Goal: Task Accomplishment & Management: Use online tool/utility

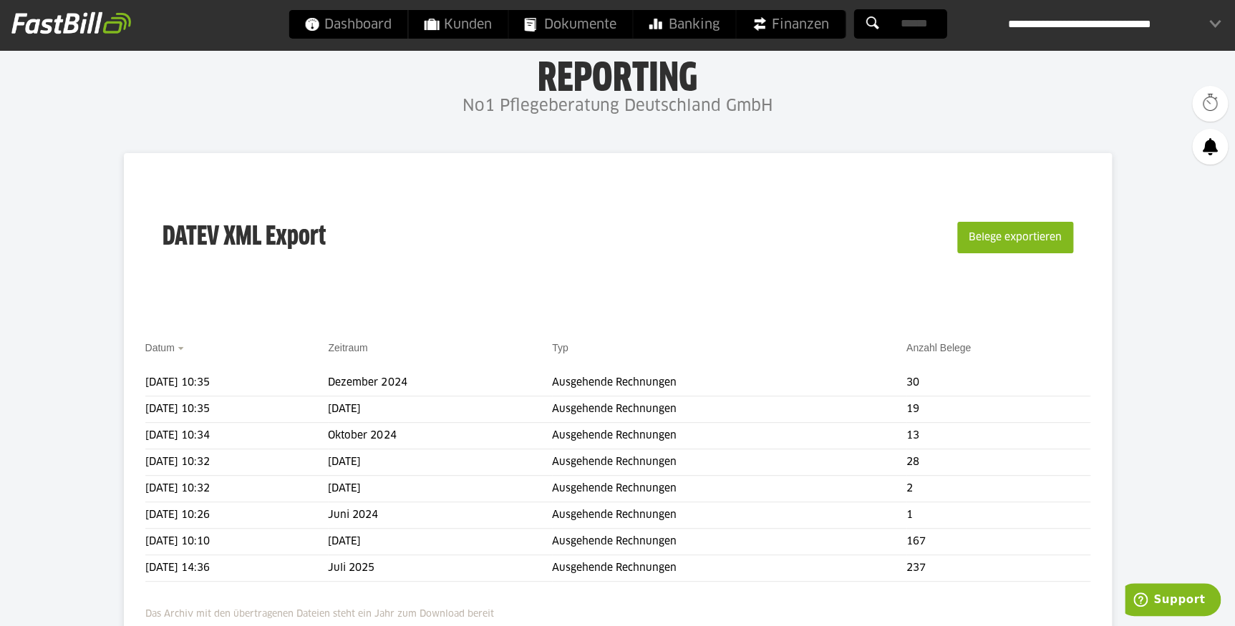
scroll to position [190, 0]
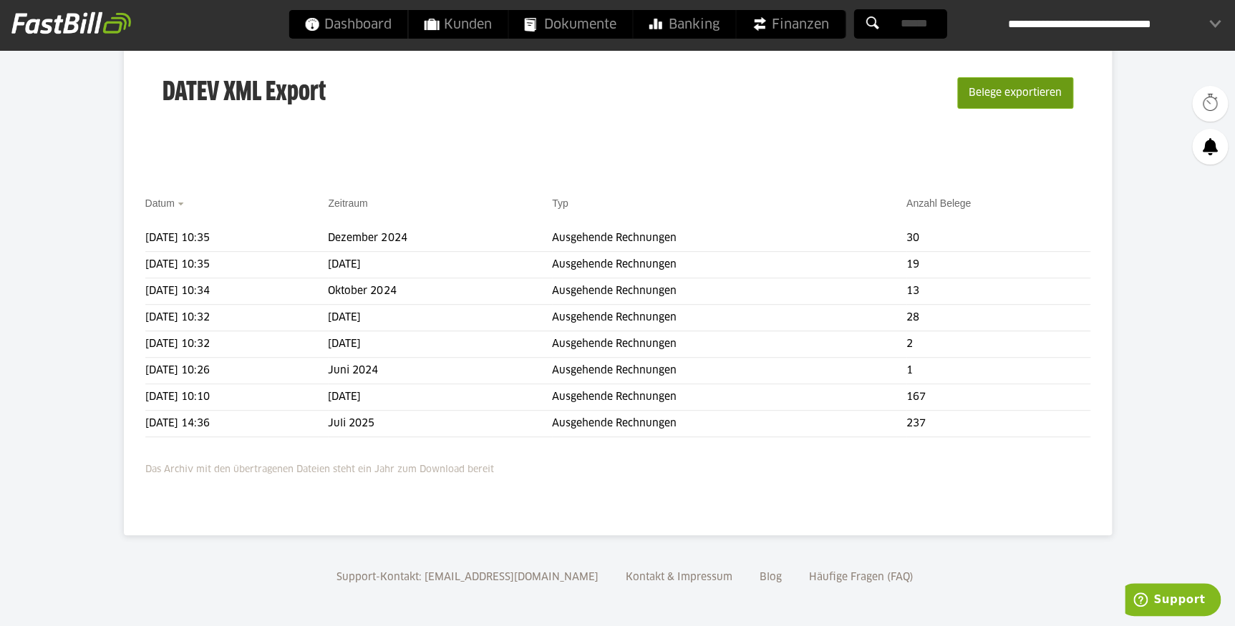
click at [1014, 91] on button "Belege exportieren" at bounding box center [1015, 93] width 116 height 32
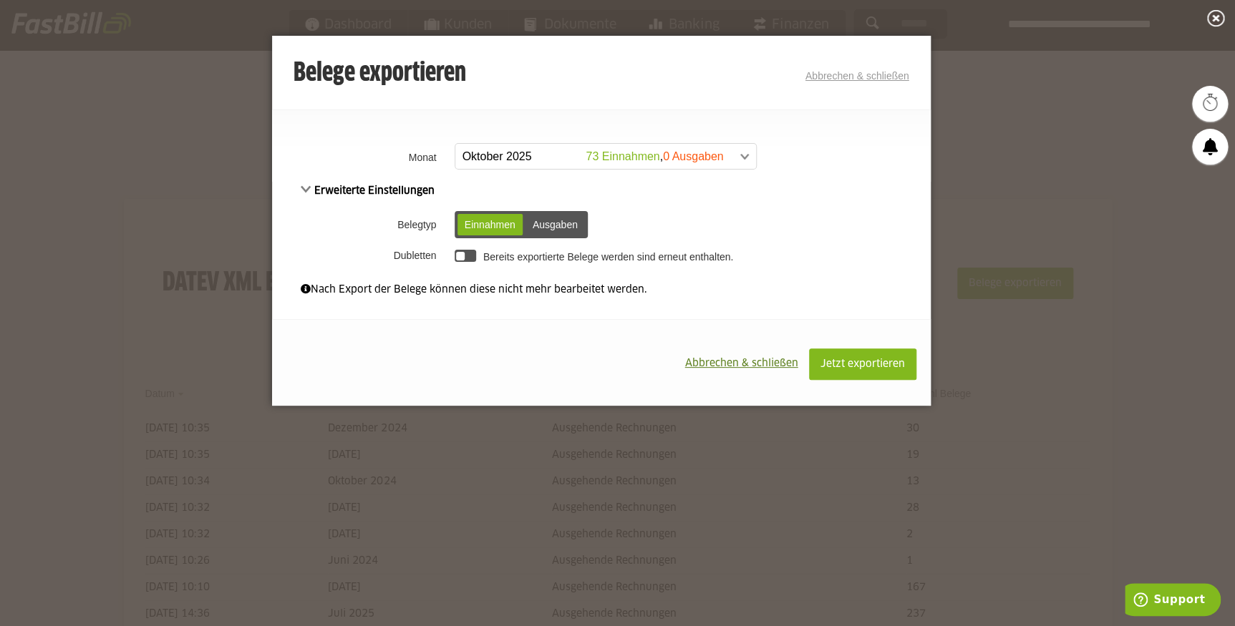
click at [561, 222] on div "Ausgaben" at bounding box center [554, 224] width 59 height 21
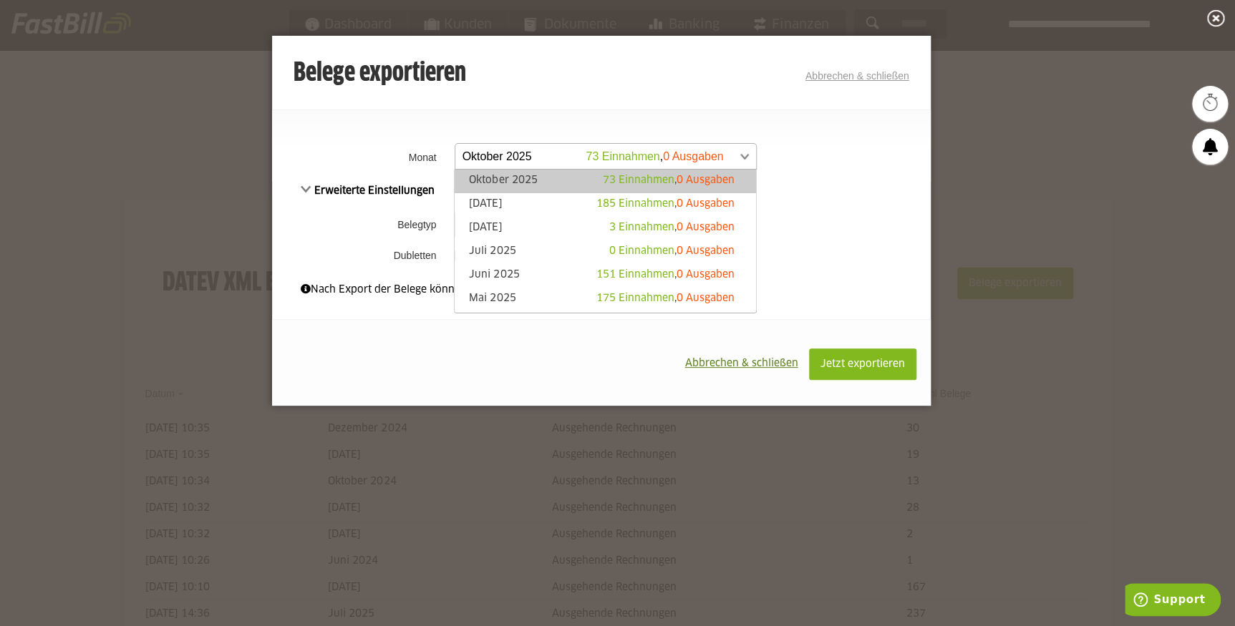
click at [744, 155] on span at bounding box center [598, 157] width 301 height 26
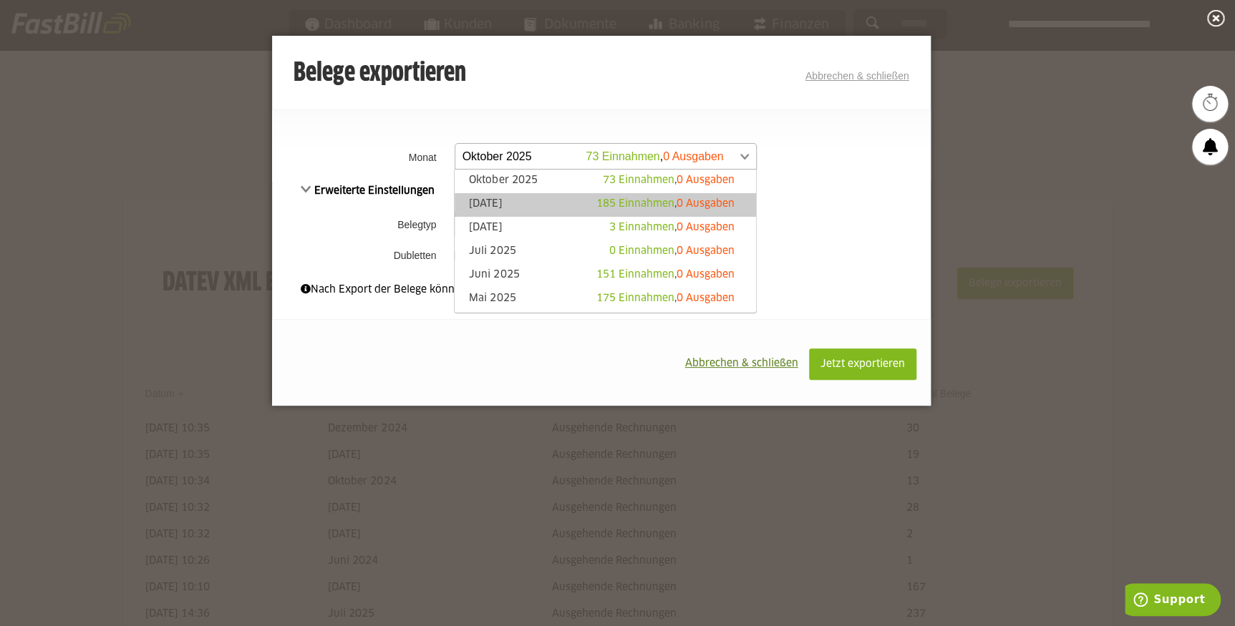
click at [682, 208] on span "0 Ausgaben" at bounding box center [706, 204] width 58 height 10
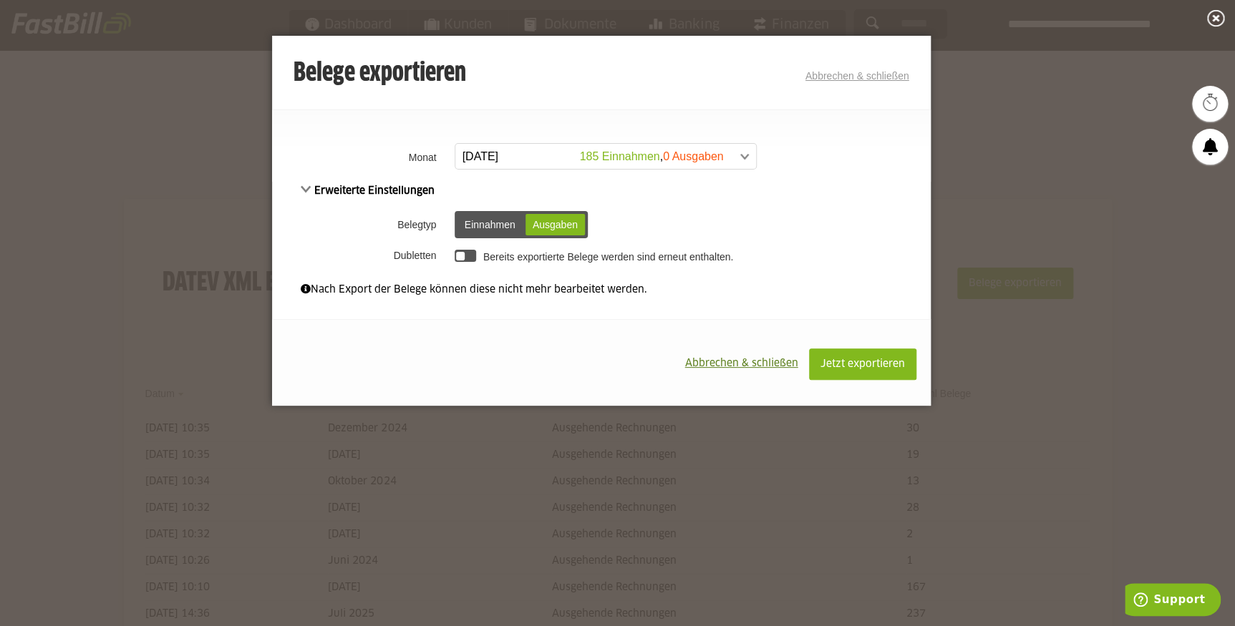
click at [303, 190] on span "Erweiterte Einstellungen" at bounding box center [368, 191] width 135 height 10
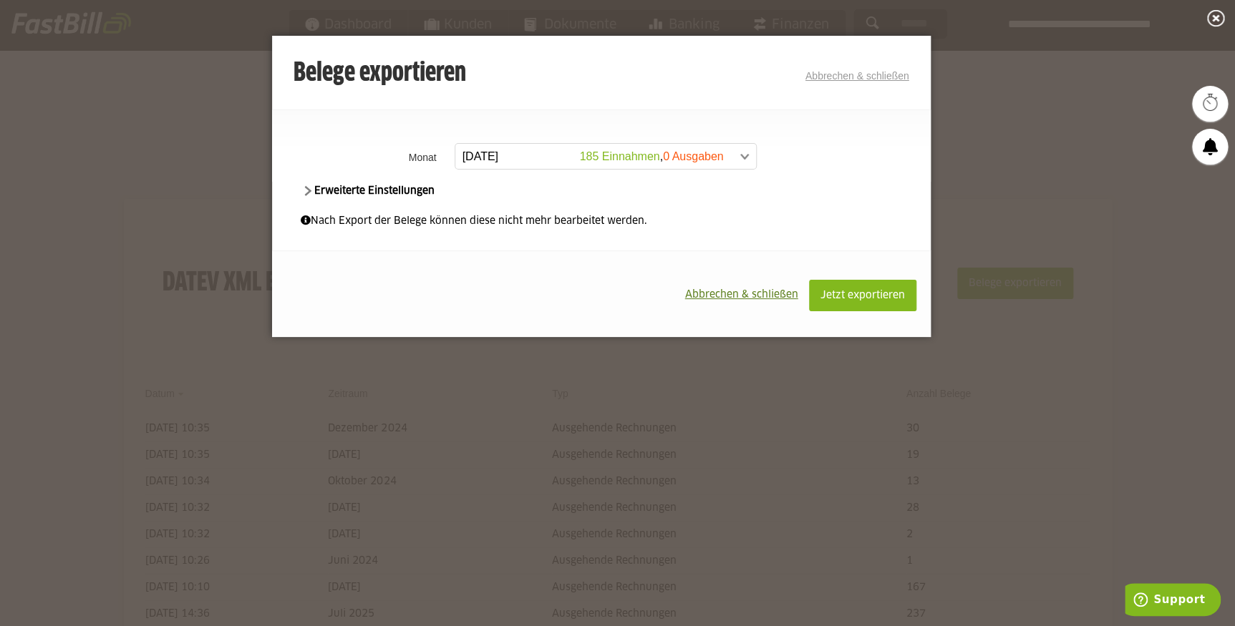
click at [309, 190] on span "Erweiterte Einstellungen" at bounding box center [368, 191] width 135 height 10
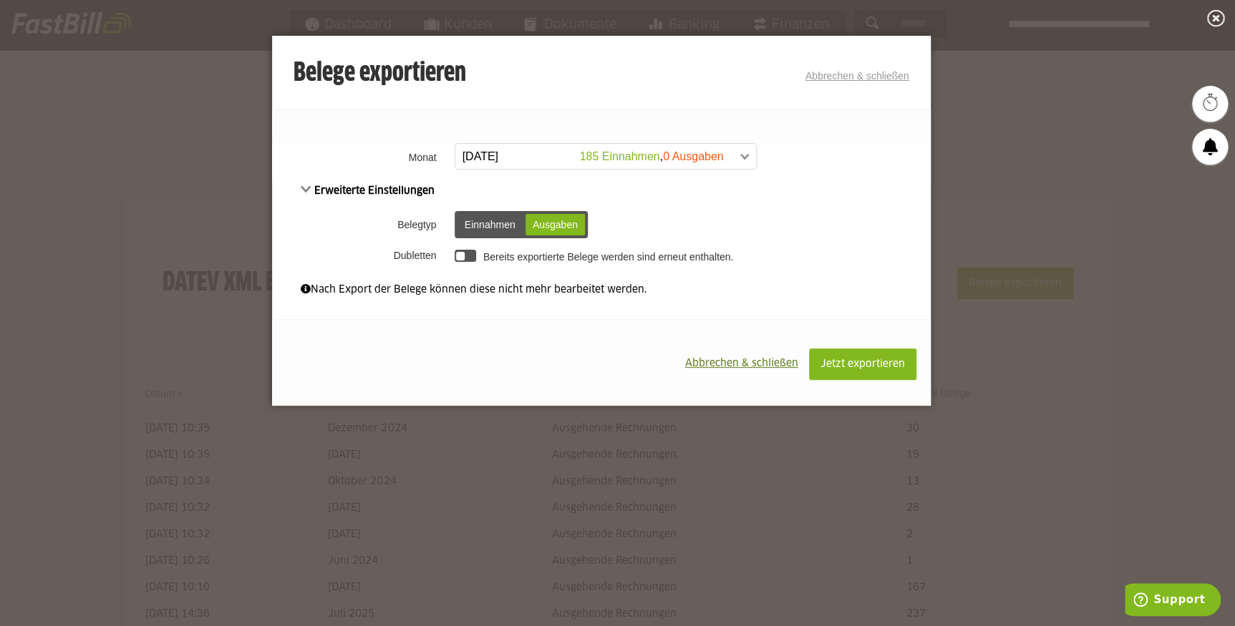
click at [467, 255] on div at bounding box center [466, 256] width 22 height 12
click at [843, 364] on span "Jetzt exportieren" at bounding box center [862, 364] width 84 height 10
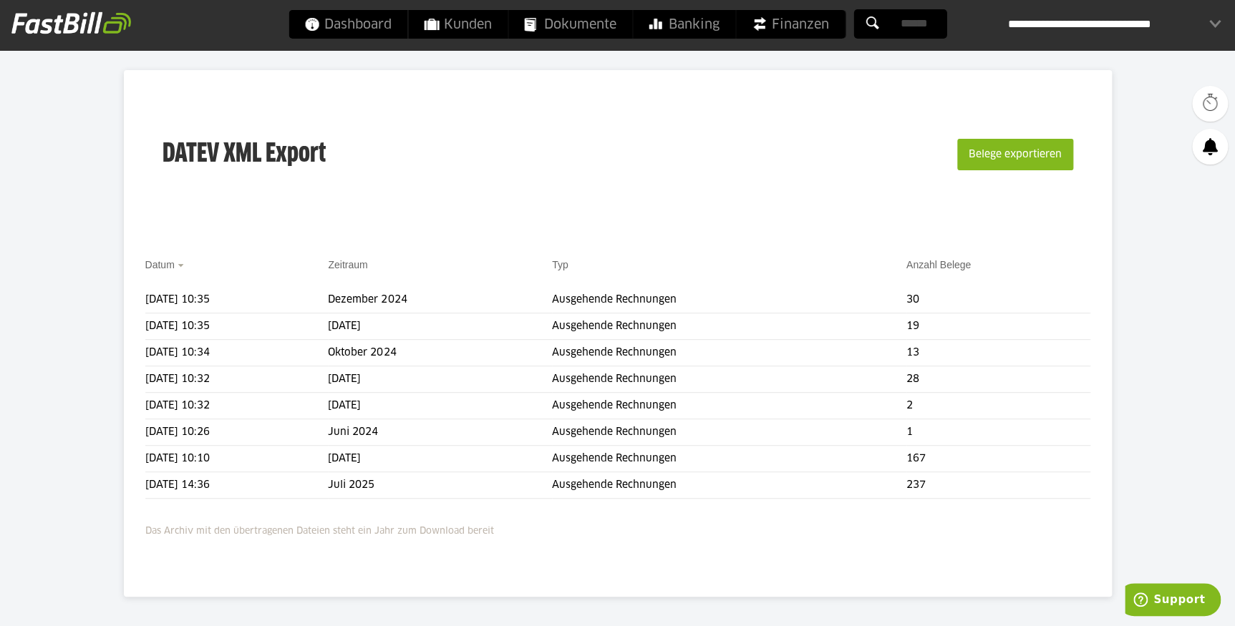
scroll to position [130, 0]
click at [1014, 158] on button "Belege exportieren" at bounding box center [1015, 154] width 116 height 32
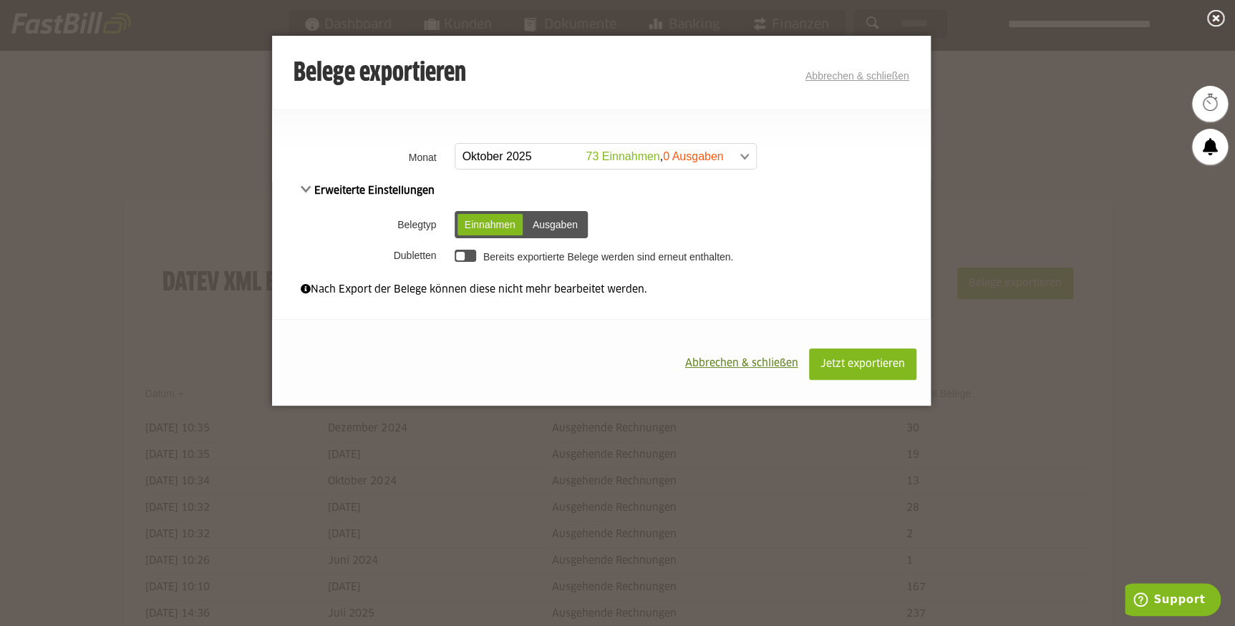
click at [554, 220] on div "Ausgaben" at bounding box center [554, 224] width 59 height 21
click at [518, 221] on div "Einnahmen" at bounding box center [489, 224] width 65 height 21
click at [458, 256] on div at bounding box center [460, 256] width 9 height 9
click at [516, 152] on span at bounding box center [598, 157] width 301 height 26
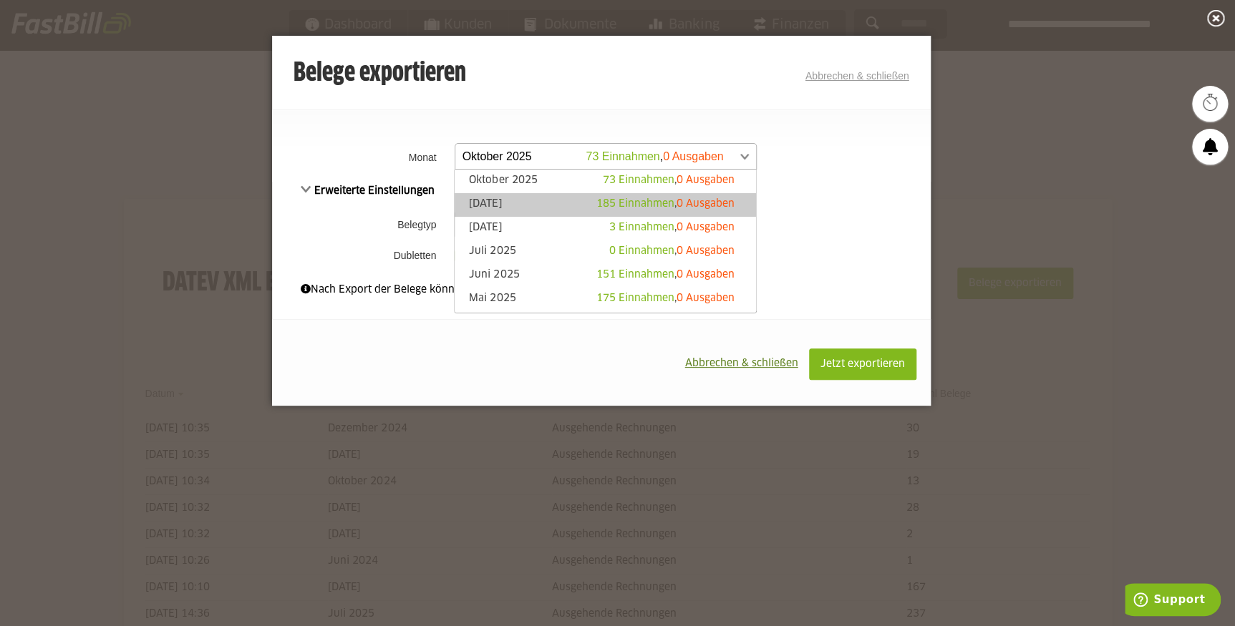
click at [514, 206] on link "September 2025 185 Einnahmen , 0 Ausgaben" at bounding box center [605, 205] width 286 height 16
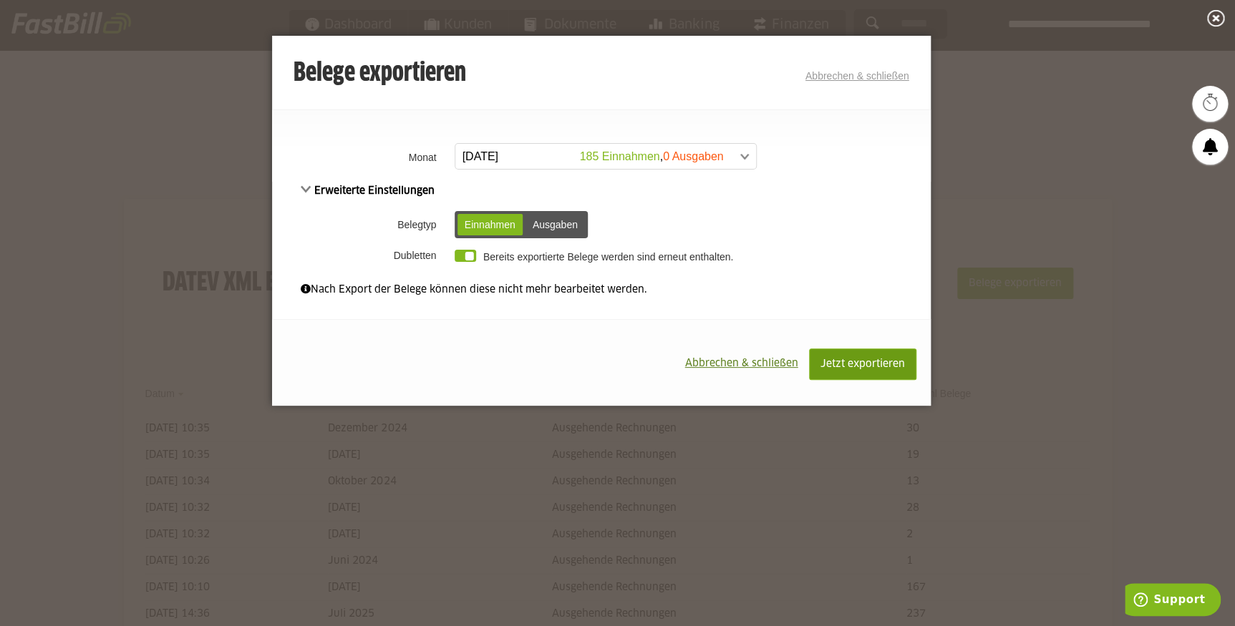
drag, startPoint x: 858, startPoint y: 367, endPoint x: 850, endPoint y: 372, distance: 9.0
click at [850, 372] on button "Jetzt exportieren" at bounding box center [862, 365] width 107 height 32
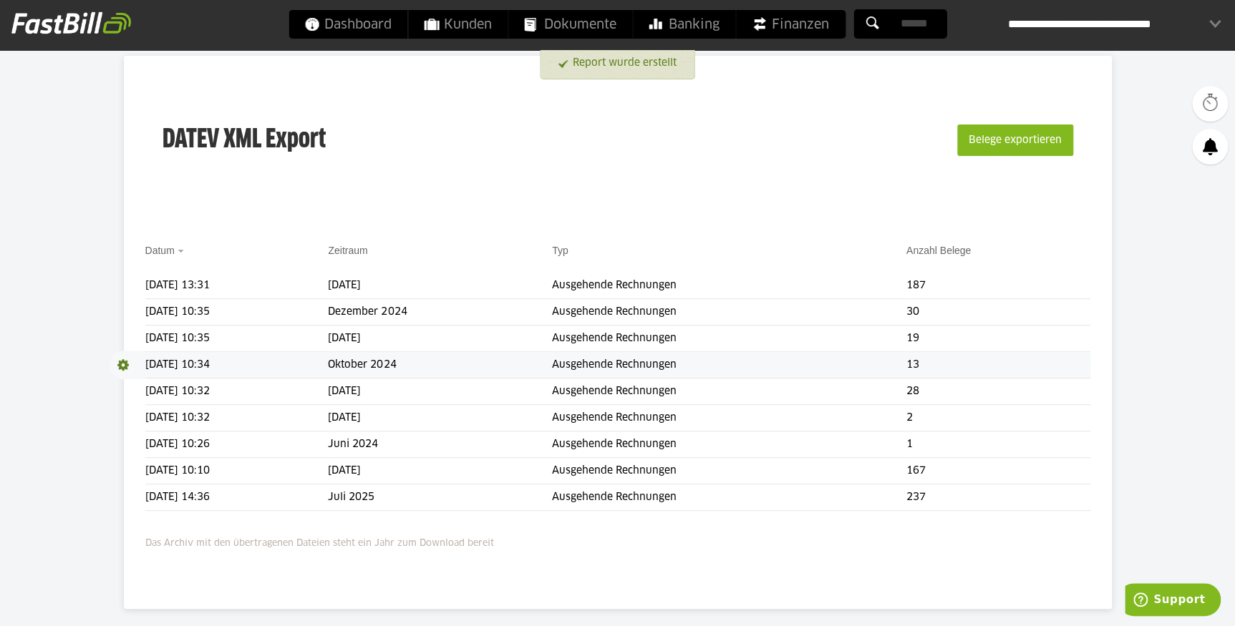
scroll to position [64, 0]
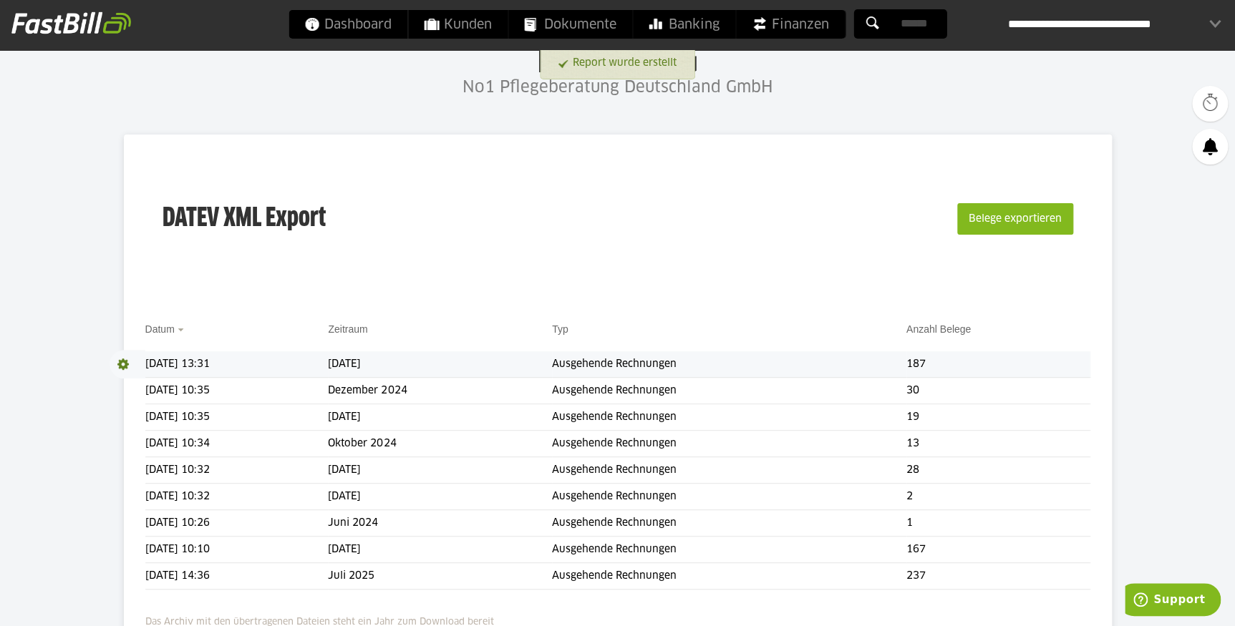
click at [123, 361] on span at bounding box center [128, 364] width 36 height 29
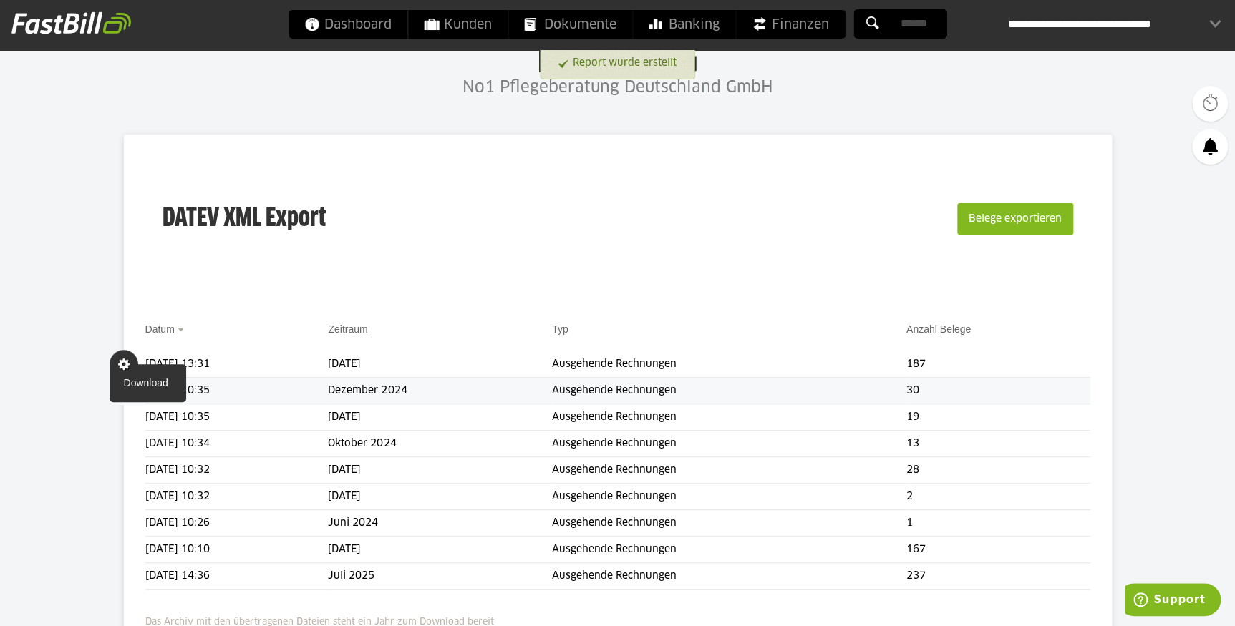
click at [129, 381] on link "Download" at bounding box center [148, 383] width 77 height 16
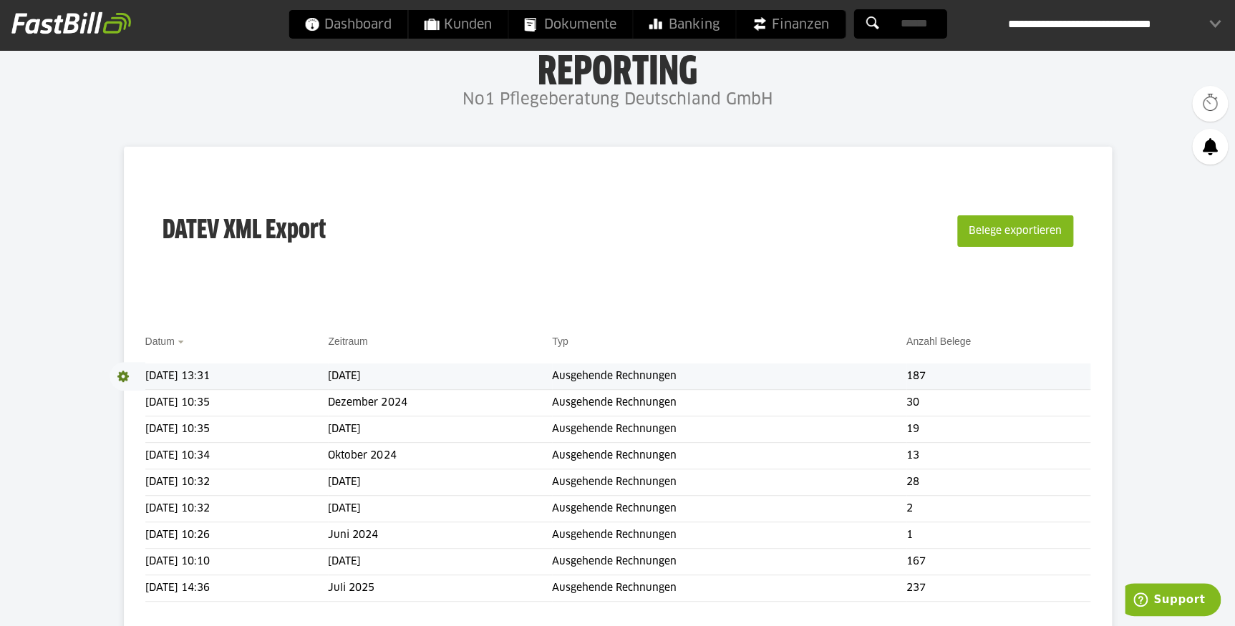
scroll to position [195, 0]
